Goal: Information Seeking & Learning: Learn about a topic

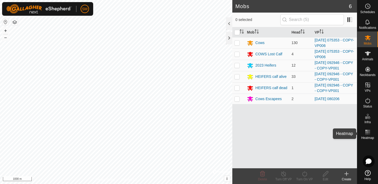
click at [369, 131] on rect at bounding box center [369, 130] width 1 height 1
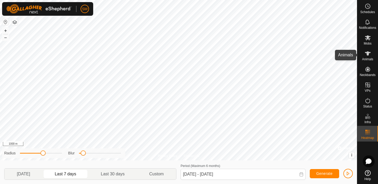
click at [369, 56] on icon at bounding box center [368, 53] width 6 height 6
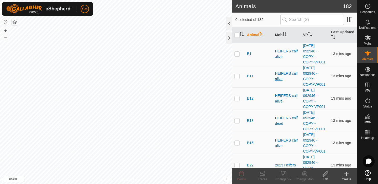
click at [288, 73] on div "HEIFERS calf alive" at bounding box center [287, 76] width 24 height 11
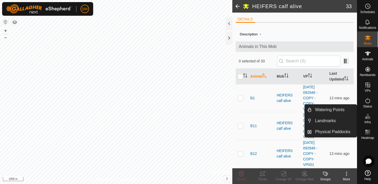
click at [368, 119] on icon at bounding box center [368, 116] width 6 height 6
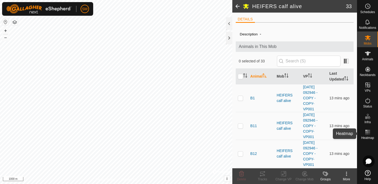
click at [372, 134] on es-heatmap-svg-icon at bounding box center [367, 132] width 9 height 8
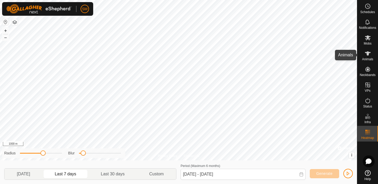
click at [368, 58] on span "Animals" at bounding box center [367, 59] width 11 height 3
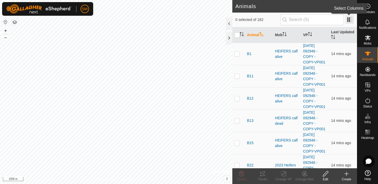
click at [350, 21] on span at bounding box center [350, 19] width 8 height 8
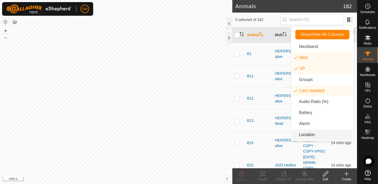
click at [298, 137] on li "Location" at bounding box center [322, 135] width 60 height 11
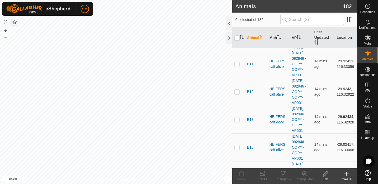
scroll to position [27, 0]
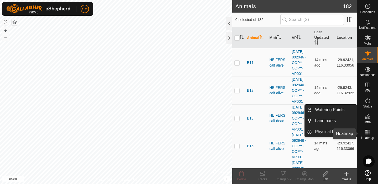
click at [367, 137] on span "Heatmap" at bounding box center [367, 138] width 13 height 3
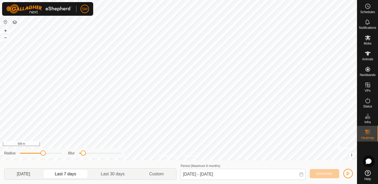
click at [30, 175] on p-togglebutton "[DATE]" at bounding box center [23, 174] width 38 height 11
click at [70, 174] on p-togglebutton "Last 7 days" at bounding box center [66, 174] width 46 height 11
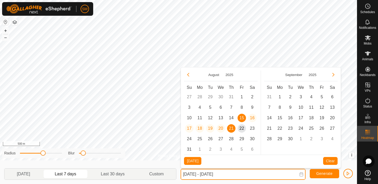
click at [191, 175] on input "[DATE] - [DATE]" at bounding box center [243, 174] width 125 height 11
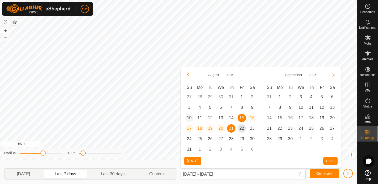
click at [191, 117] on span "10" at bounding box center [189, 118] width 8 height 8
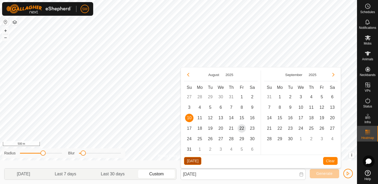
click at [193, 160] on button "[DATE]" at bounding box center [192, 161] width 17 height 8
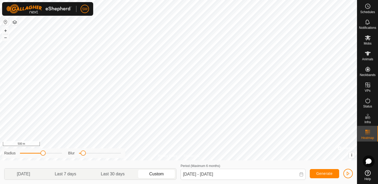
click at [302, 174] on icon at bounding box center [301, 175] width 4 height 4
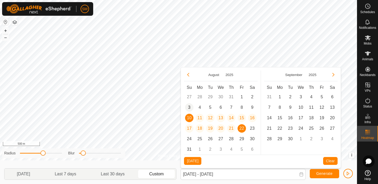
click at [190, 107] on span "3" at bounding box center [189, 107] width 8 height 8
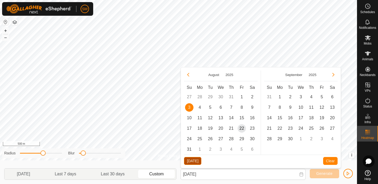
click at [187, 162] on button "[DATE]" at bounding box center [192, 161] width 17 height 8
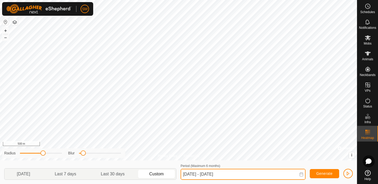
click at [195, 175] on input "[DATE] - [DATE]" at bounding box center [243, 174] width 125 height 11
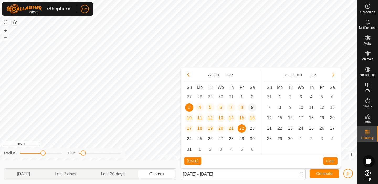
click at [252, 107] on span "9" at bounding box center [252, 107] width 8 height 8
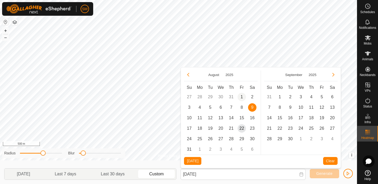
click at [243, 96] on span "1" at bounding box center [242, 97] width 8 height 8
click at [253, 109] on span "9" at bounding box center [252, 107] width 8 height 8
type input "[DATE] - [DATE]"
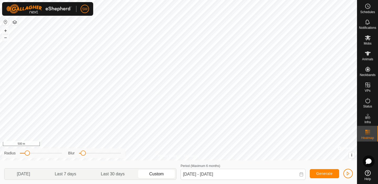
drag, startPoint x: 42, startPoint y: 155, endPoint x: 28, endPoint y: 156, distance: 14.2
click at [28, 156] on span at bounding box center [27, 153] width 5 height 5
click at [366, 52] on icon at bounding box center [368, 53] width 6 height 4
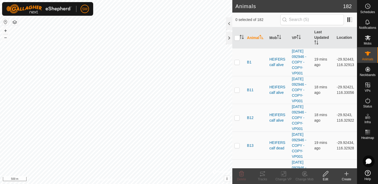
click at [378, 0] on html "SM Schedules Notifications Mobs Animals Neckbands VPs Status Infra Heatmap Help…" at bounding box center [189, 92] width 378 height 184
click at [367, 132] on rect at bounding box center [367, 132] width 1 height 1
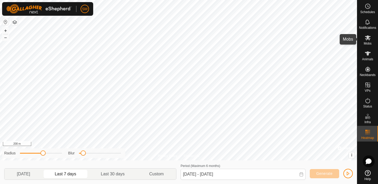
click at [367, 42] on span "Mobs" at bounding box center [368, 43] width 8 height 3
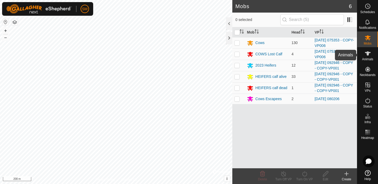
click at [368, 55] on icon at bounding box center [368, 53] width 6 height 4
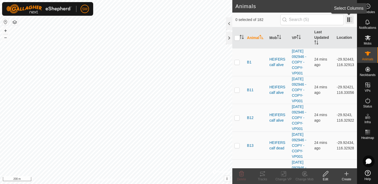
click at [350, 21] on span at bounding box center [350, 19] width 8 height 8
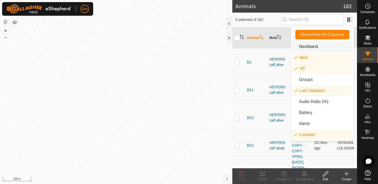
click at [259, 53] on td "B1" at bounding box center [256, 62] width 22 height 28
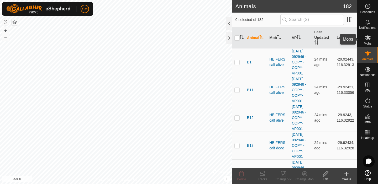
click at [371, 41] on es-mob-svg-icon at bounding box center [367, 38] width 9 height 8
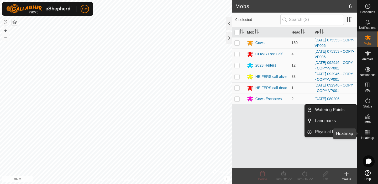
click at [367, 131] on icon at bounding box center [368, 132] width 6 height 6
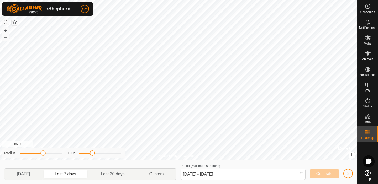
drag, startPoint x: 84, startPoint y: 153, endPoint x: 92, endPoint y: 155, distance: 8.1
click at [92, 155] on span at bounding box center [92, 153] width 5 height 5
drag, startPoint x: 43, startPoint y: 153, endPoint x: 31, endPoint y: 154, distance: 12.2
click at [31, 154] on span at bounding box center [30, 153] width 5 height 5
click at [119, 172] on p-togglebutton "Last 30 days" at bounding box center [113, 174] width 48 height 11
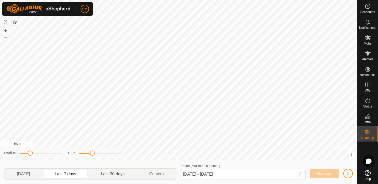
type input "[DATE] - [DATE]"
click at [368, 40] on icon at bounding box center [368, 38] width 6 height 6
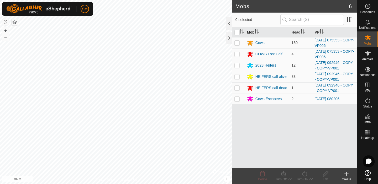
click at [267, 37] on div "Mobs 6 0 selected Mob Head VP Cows 130 [DATE] 075353 - COPY-VP006 COWS Lost Cal…" at bounding box center [178, 92] width 357 height 184
click at [304, 0] on html "SM Schedules Notifications Mobs Animals Neckbands VPs Status Infra Heatmap Help…" at bounding box center [189, 92] width 378 height 184
click at [367, 131] on rect at bounding box center [367, 130] width 1 height 1
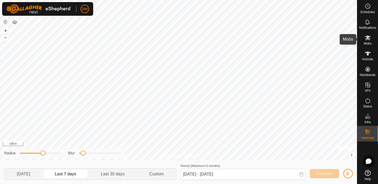
click at [367, 44] on span "Mobs" at bounding box center [368, 43] width 8 height 3
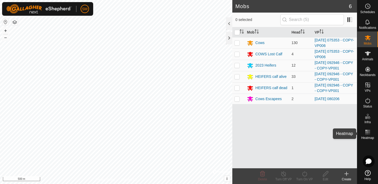
click at [366, 131] on icon at bounding box center [368, 132] width 6 height 6
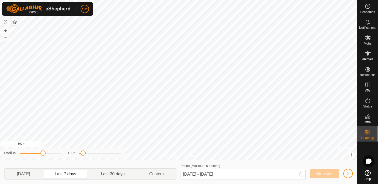
click at [117, 174] on p-togglebutton "Last 30 days" at bounding box center [113, 174] width 48 height 11
type input "[DATE] - [DATE]"
